Goal: Information Seeking & Learning: Compare options

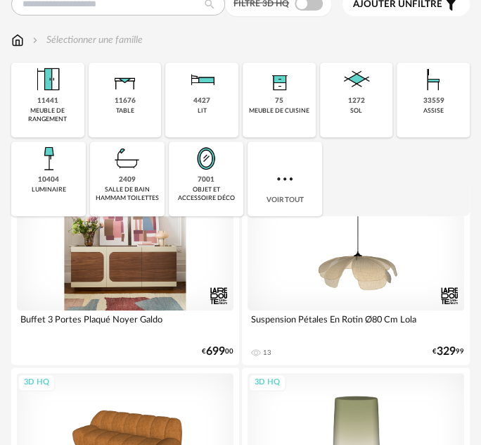
scroll to position [63, 0]
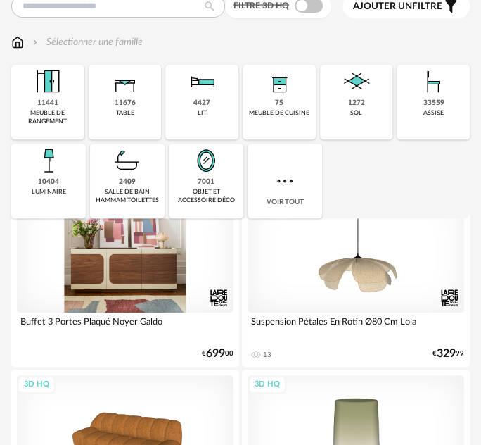
click at [154, 275] on div "3D HQ" at bounding box center [125, 252] width 217 height 122
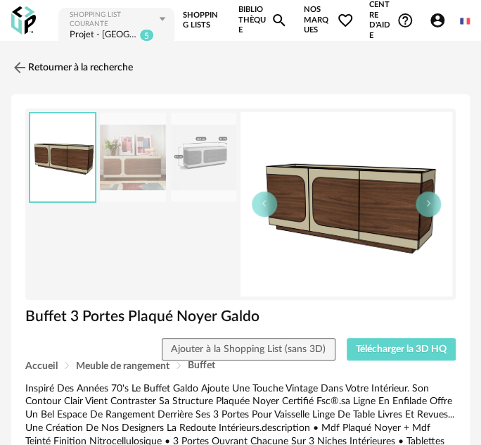
click at [164, 166] on img at bounding box center [133, 157] width 66 height 89
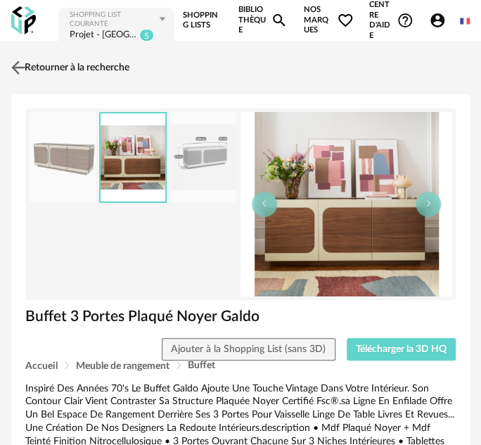
click at [47, 69] on link "Retourner à la recherche" at bounding box center [69, 67] width 122 height 31
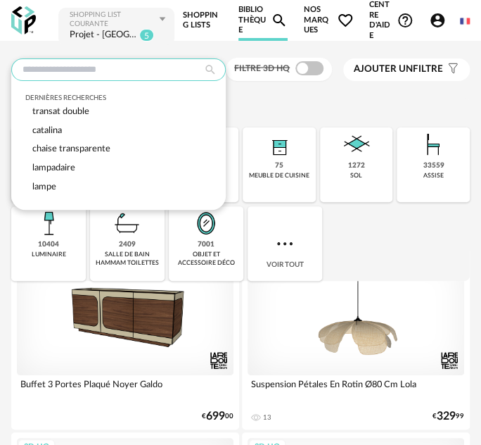
click at [77, 68] on input "text" at bounding box center [118, 69] width 215 height 23
type input "*"
click at [110, 70] on input "text" at bounding box center [118, 69] width 215 height 23
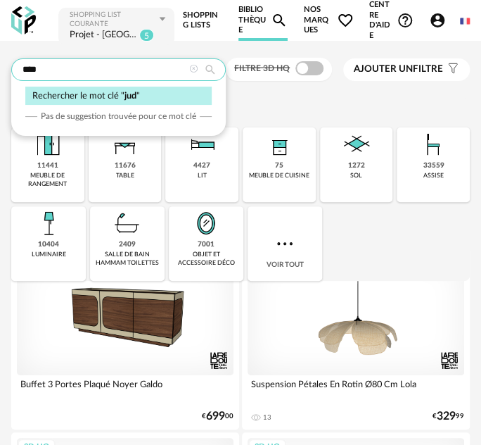
type input "***"
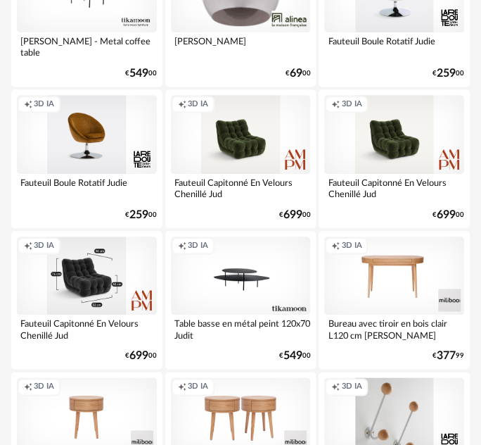
scroll to position [319, 0]
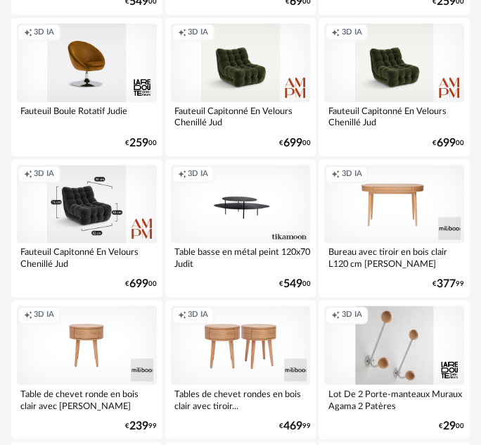
click at [63, 189] on div "Creation icon 3D IA" at bounding box center [87, 204] width 140 height 79
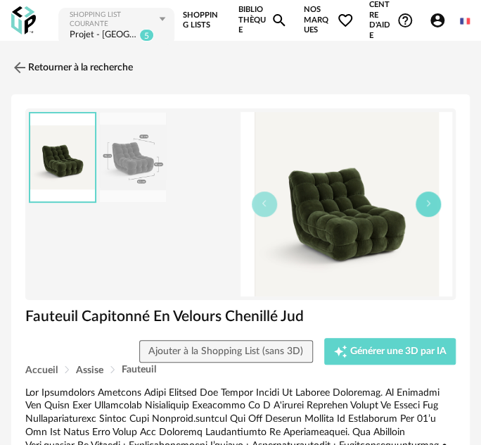
click at [424, 207] on button "button" at bounding box center [428, 203] width 25 height 25
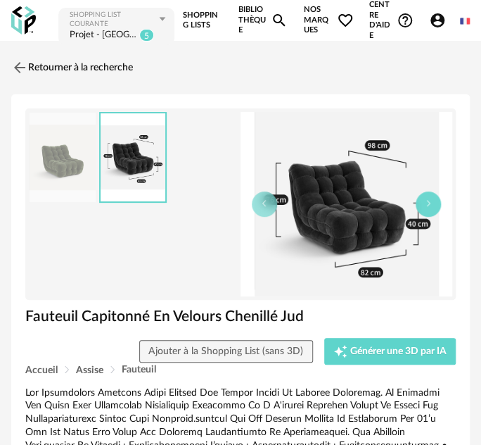
click at [424, 207] on button "button" at bounding box center [428, 203] width 25 height 25
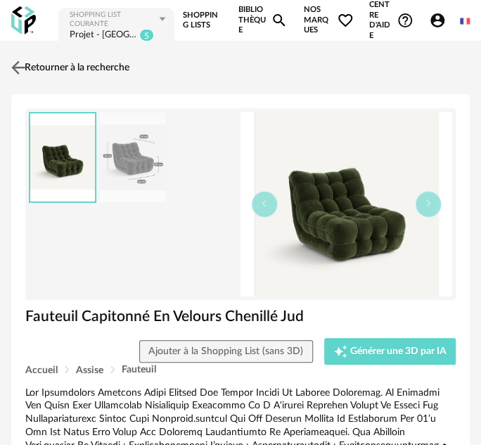
click at [84, 72] on link "Retourner à la recherche" at bounding box center [69, 67] width 122 height 31
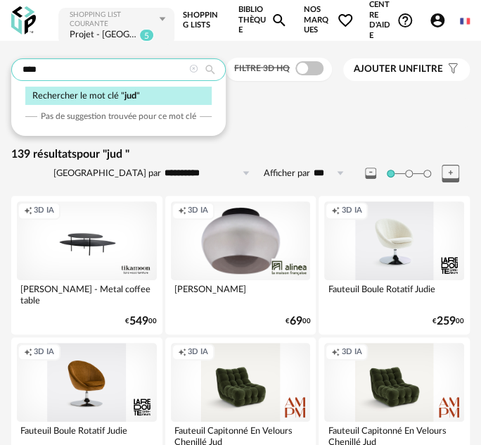
drag, startPoint x: 97, startPoint y: 73, endPoint x: -37, endPoint y: 72, distance: 133.6
paste input "**"
type input "*****"
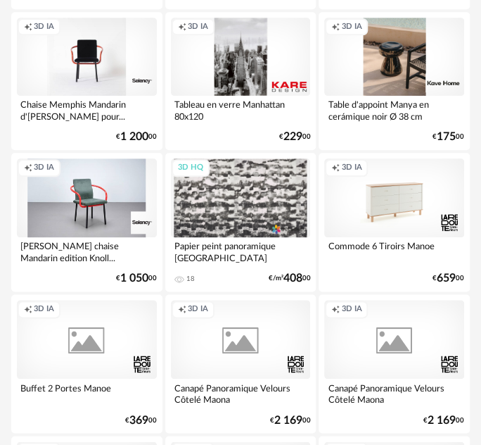
scroll to position [1726, 0]
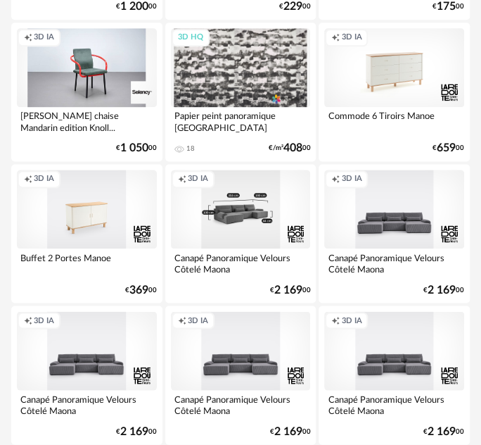
click at [229, 220] on div "Creation icon 3D IA" at bounding box center [241, 209] width 140 height 79
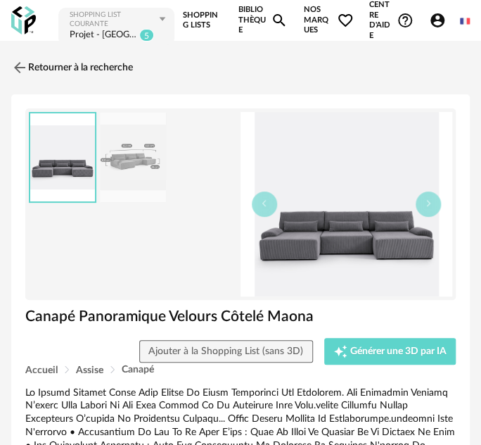
click at [445, 194] on img at bounding box center [347, 204] width 212 height 184
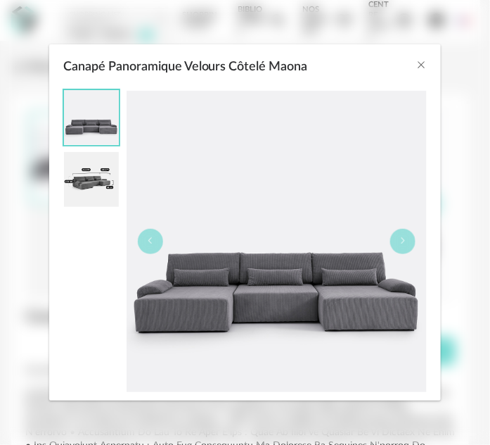
click at [432, 205] on div "Canapé Panoramique Velours Côtelé Maona" at bounding box center [245, 241] width 392 height 318
click at [124, 309] on div "Canapé Panoramique Velours Côtelé Maona" at bounding box center [245, 241] width 364 height 304
